Goal: Information Seeking & Learning: Learn about a topic

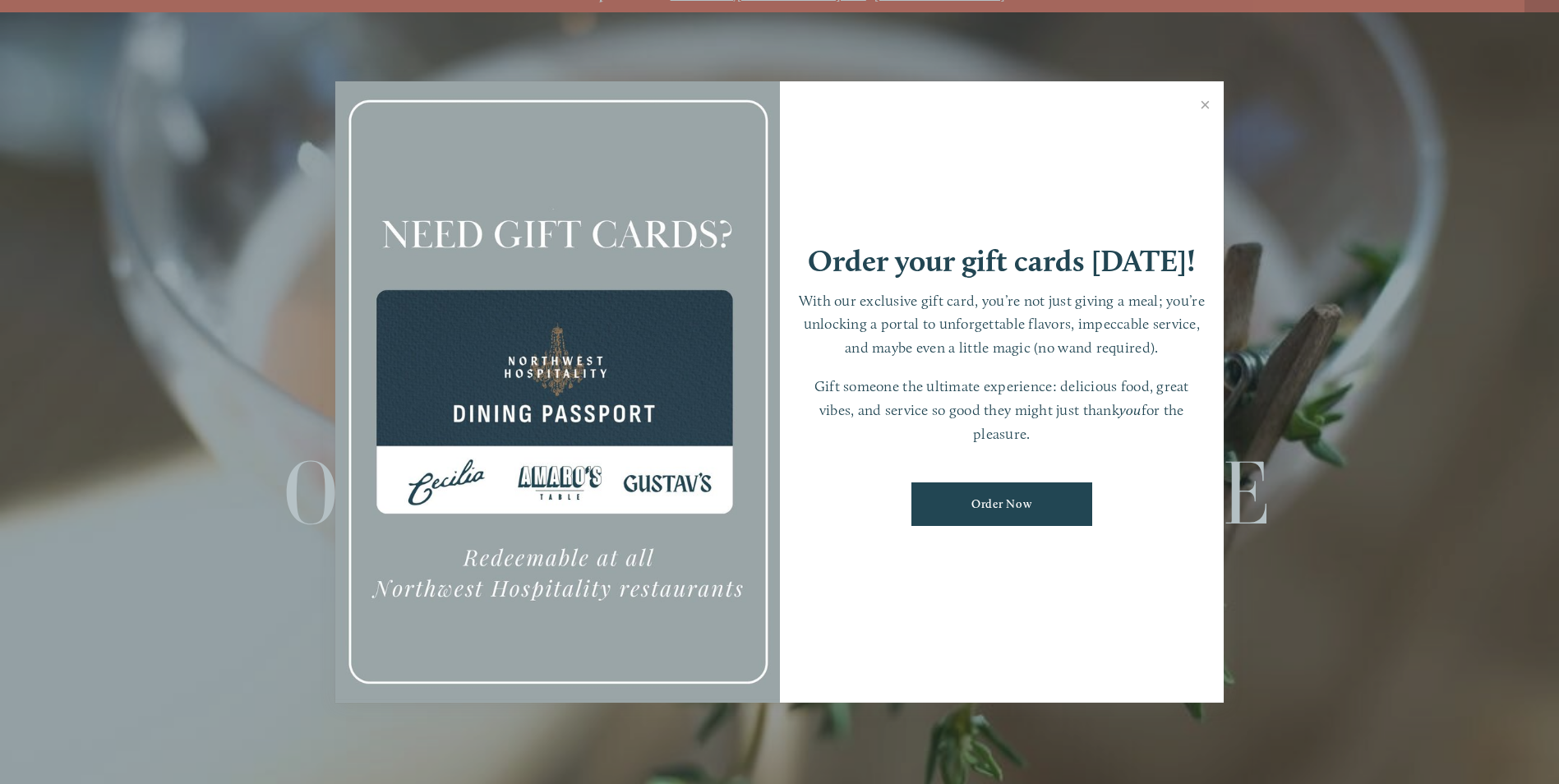
scroll to position [35, 0]
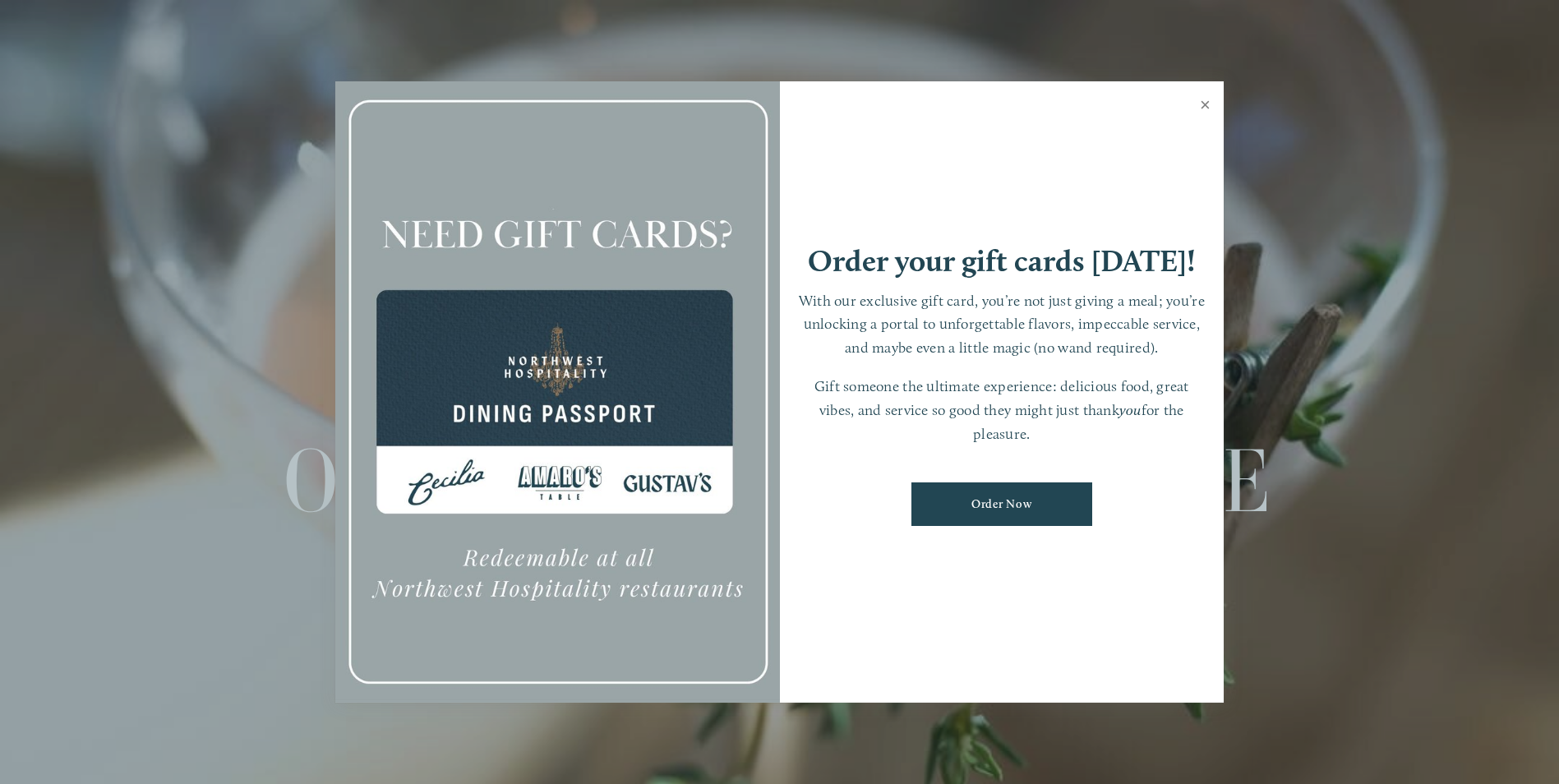
click at [1206, 108] on link "Close" at bounding box center [1205, 107] width 32 height 46
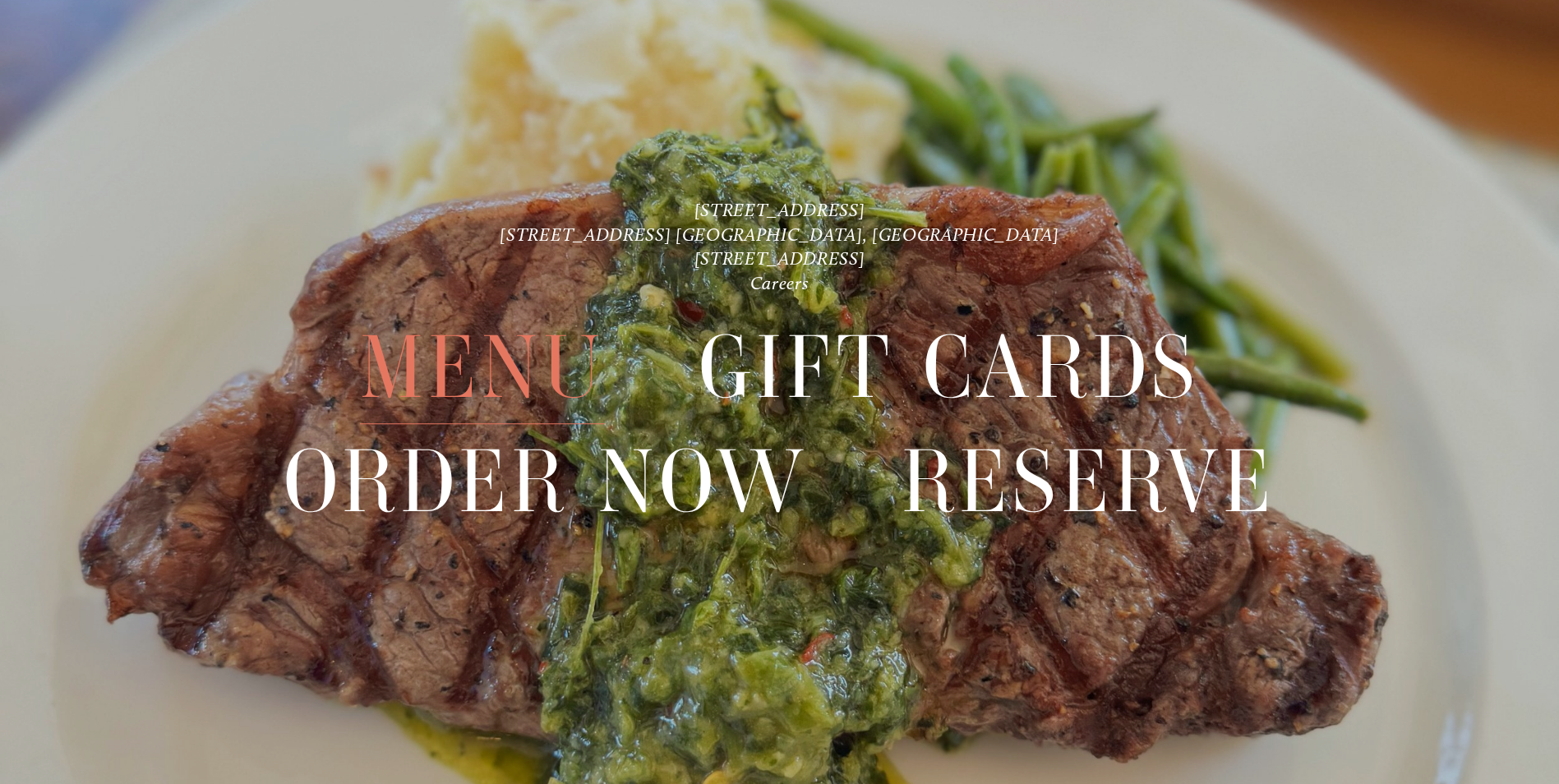
click at [516, 348] on span "Menu" at bounding box center [482, 367] width 245 height 112
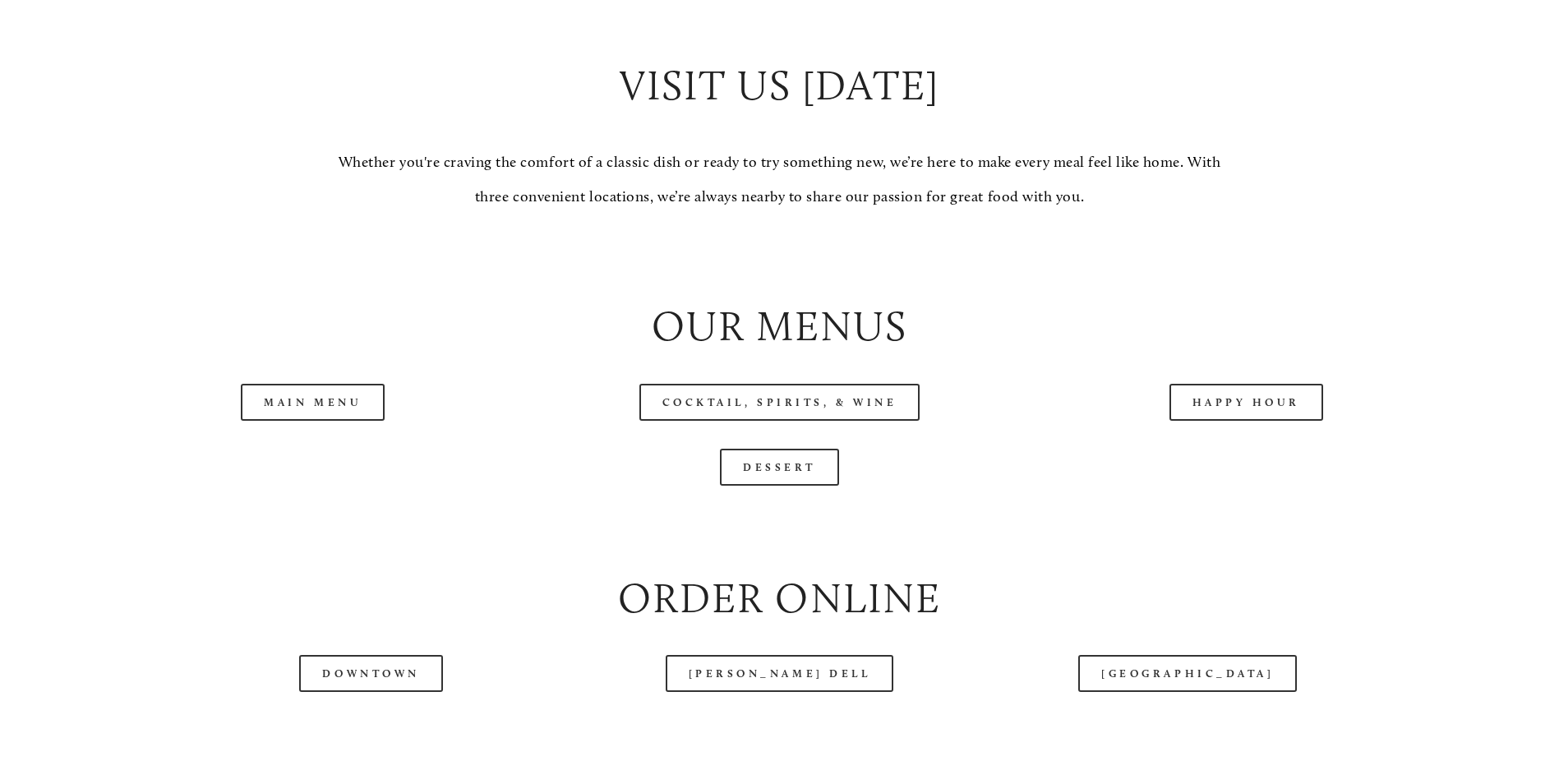
scroll to position [1726, 0]
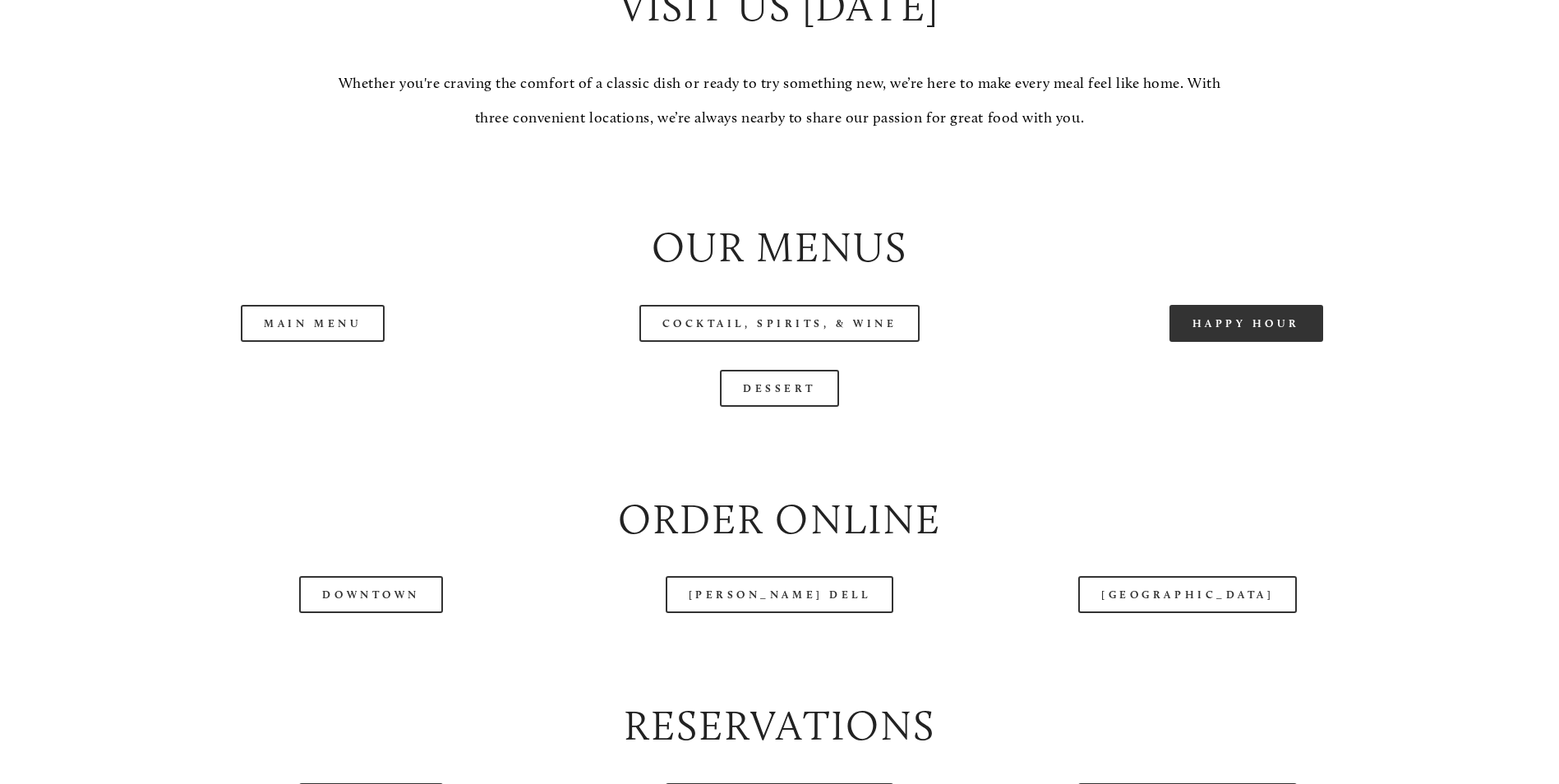
click at [1281, 342] on link "Happy Hour" at bounding box center [1246, 323] width 155 height 37
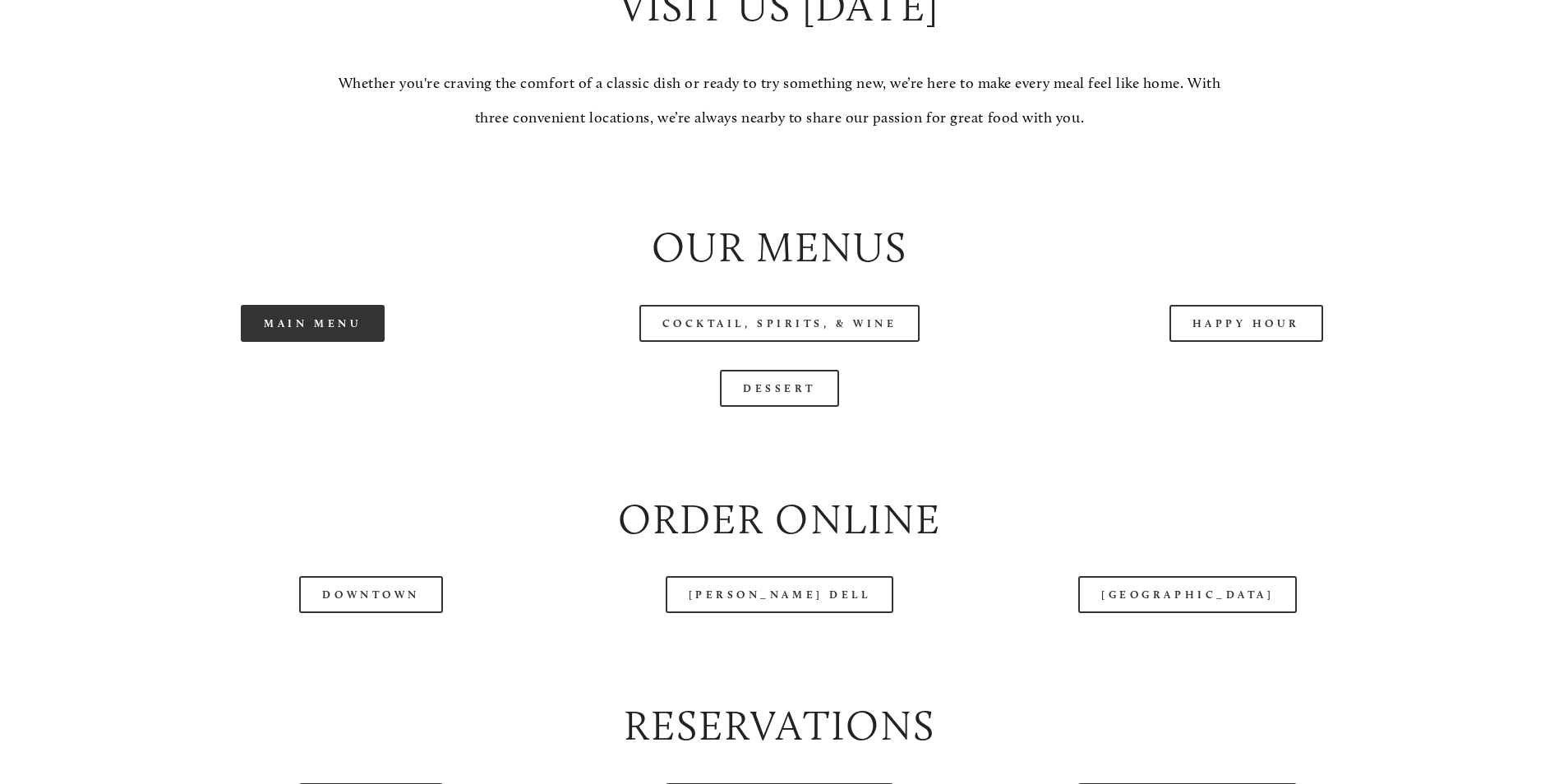
click at [330, 342] on link "Main Menu" at bounding box center [313, 323] width 143 height 37
